Goal: Information Seeking & Learning: Learn about a topic

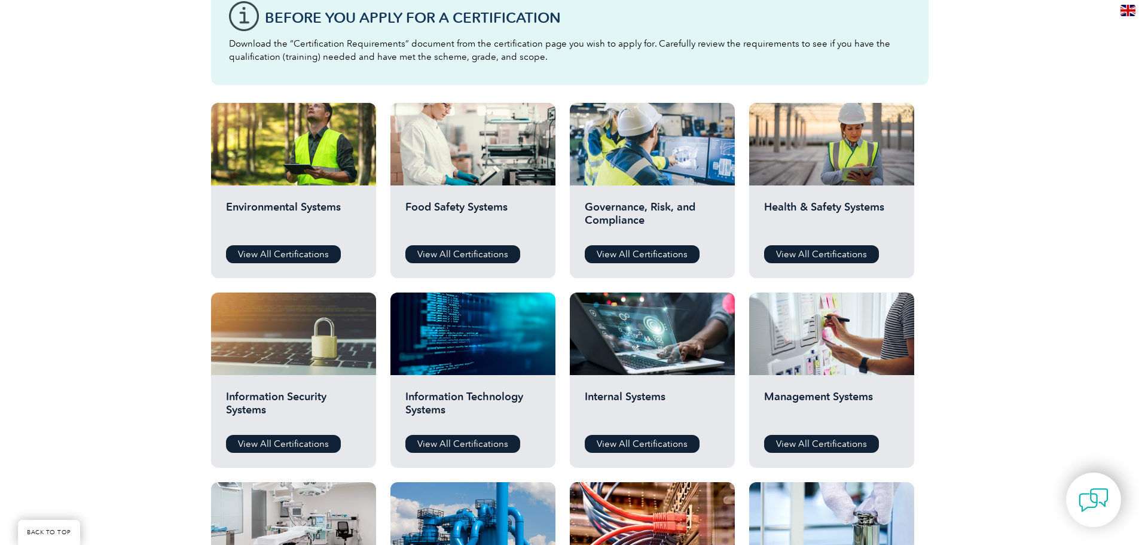
scroll to position [359, 0]
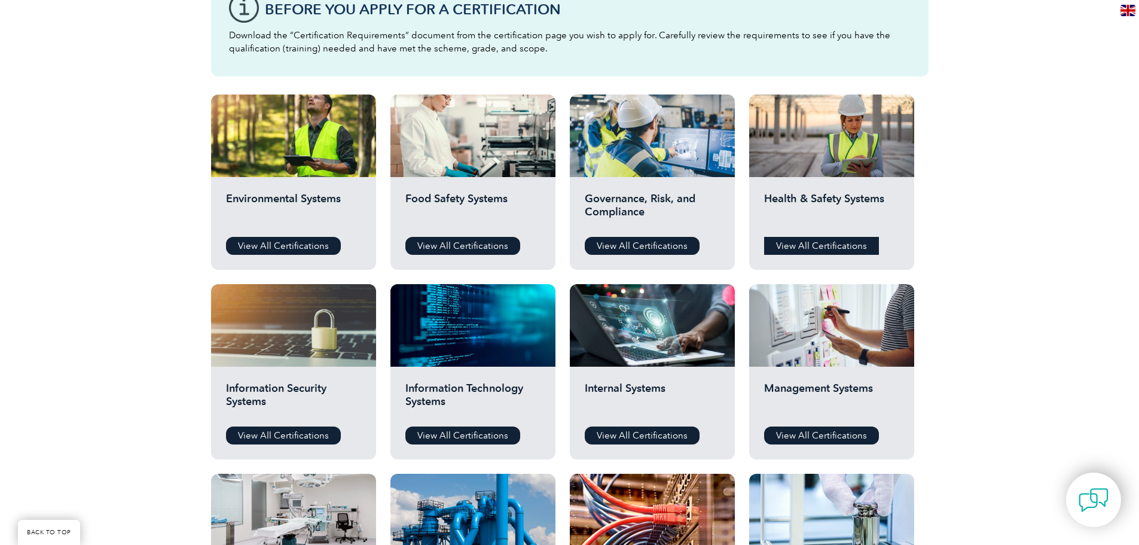
click at [817, 245] on link "View All Certifications" at bounding box center [821, 246] width 115 height 18
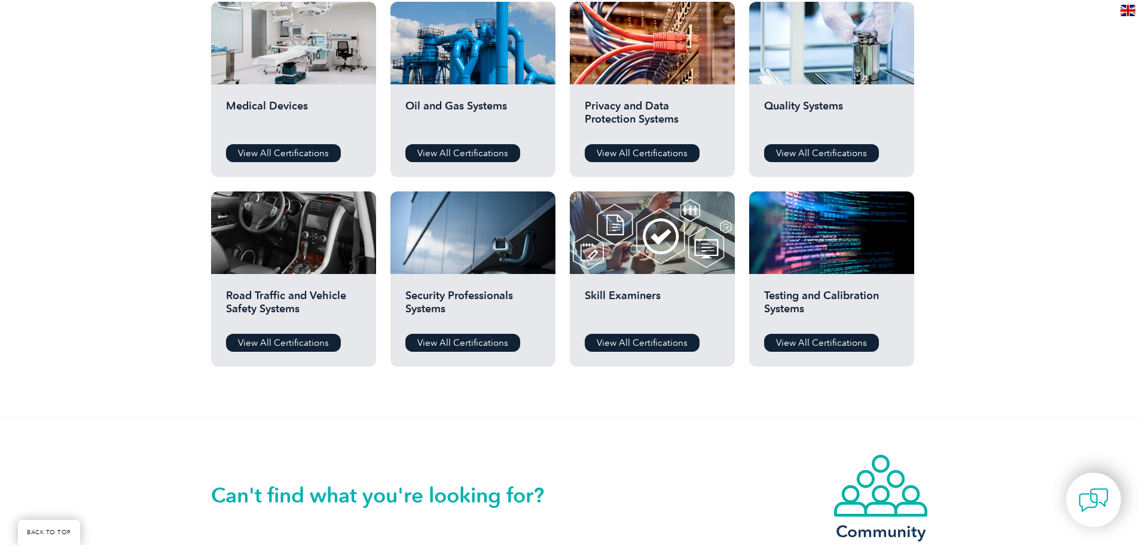
scroll to position [837, 0]
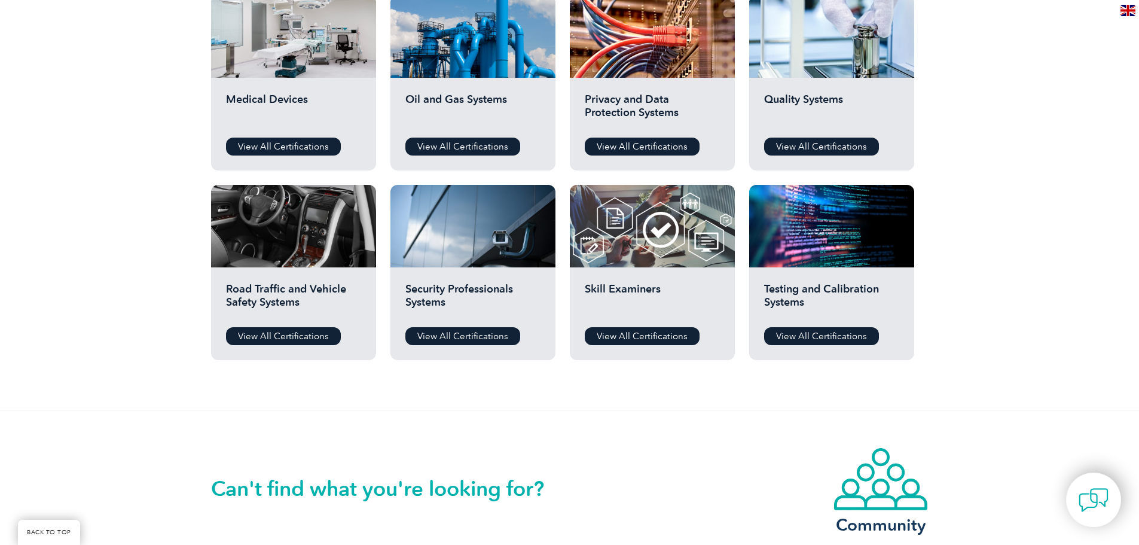
click at [277, 324] on div "Road Traffic and Vehicle Safety Systems View All Certifications" at bounding box center [293, 313] width 165 height 93
click at [274, 331] on link "View All Certifications" at bounding box center [283, 336] width 115 height 18
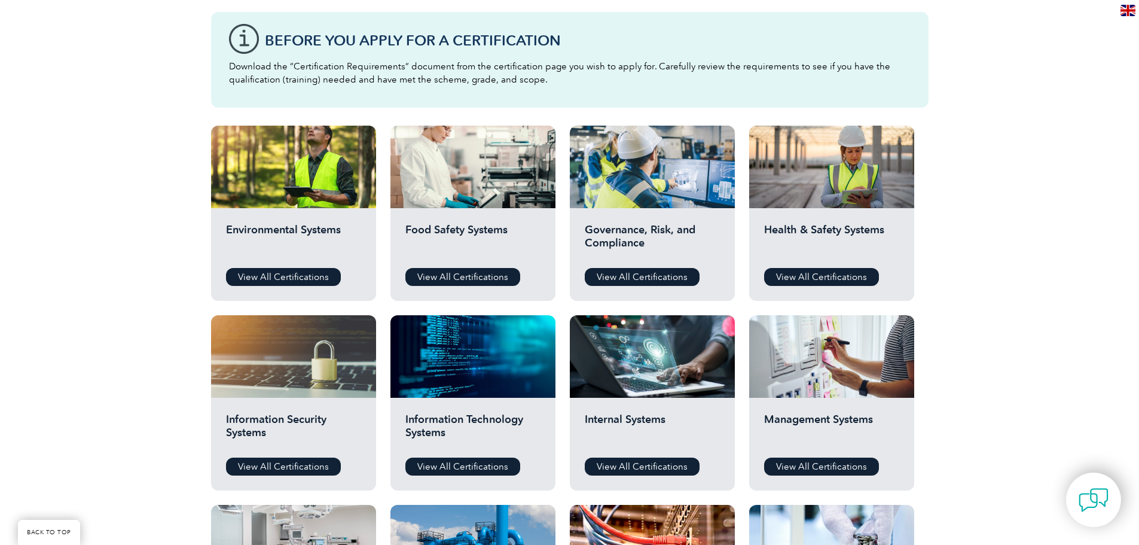
scroll to position [359, 0]
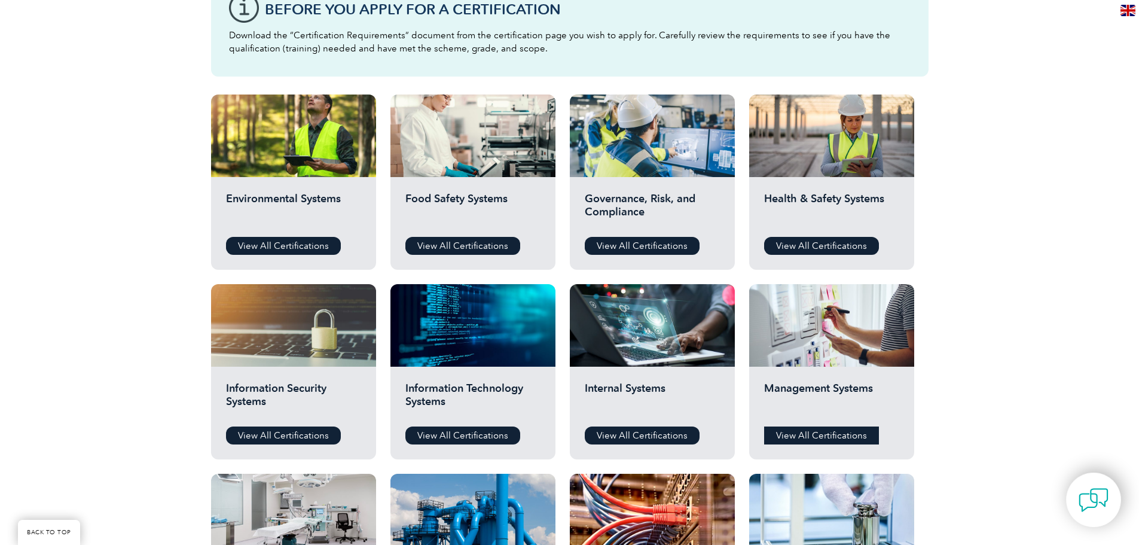
click at [787, 438] on link "View All Certifications" at bounding box center [821, 435] width 115 height 18
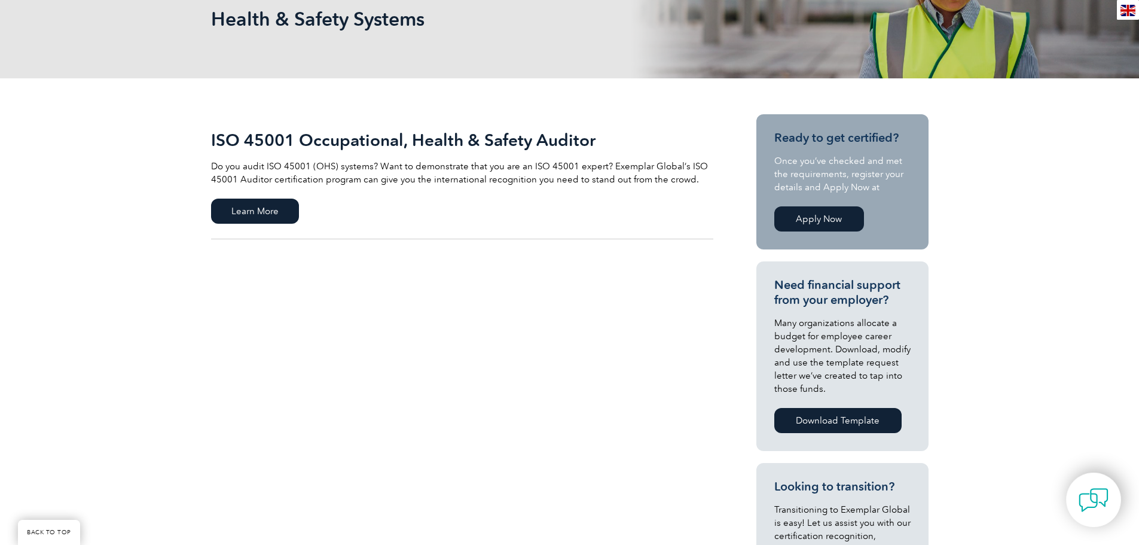
scroll to position [60, 0]
